Goal: Check status: Check status

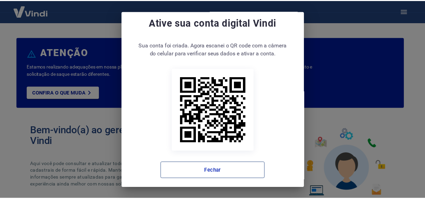
scroll to position [13, 0]
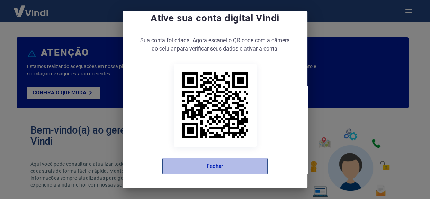
click at [219, 164] on button "Fechar" at bounding box center [214, 166] width 105 height 17
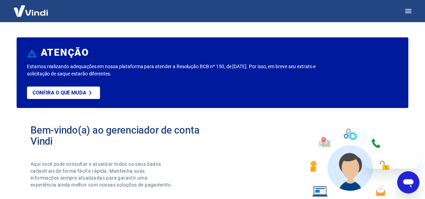
scroll to position [0, 0]
click at [411, 10] on icon "button" at bounding box center [408, 11] width 8 height 8
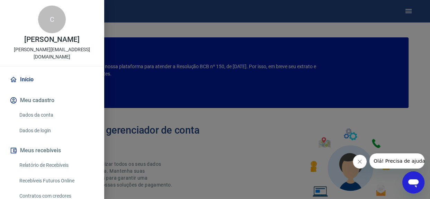
click at [61, 174] on link "Recebíveis Futuros Online" at bounding box center [56, 181] width 79 height 14
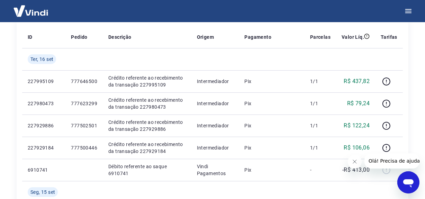
scroll to position [122, 0]
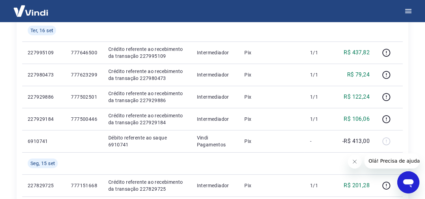
click at [353, 162] on icon "Fechar mensagem da empresa" at bounding box center [354, 161] width 6 height 6
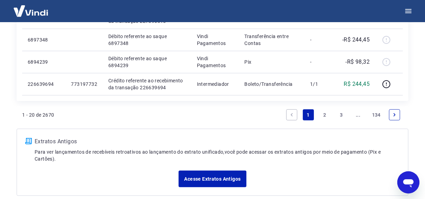
scroll to position [612, 0]
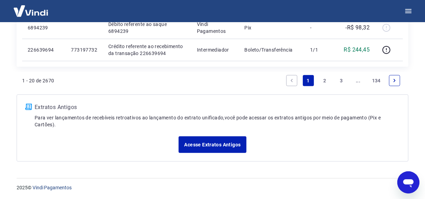
click at [340, 79] on link "3" at bounding box center [341, 80] width 11 height 11
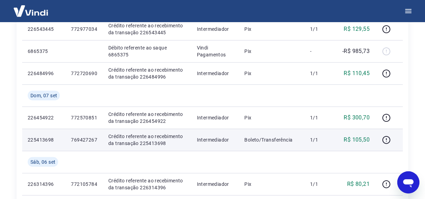
scroll to position [175, 0]
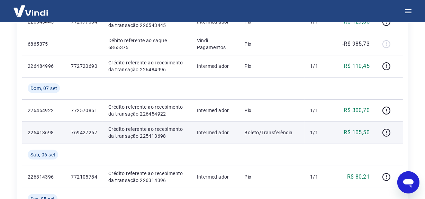
click at [149, 135] on p "Crédito referente ao recebimento da transação 225413698" at bounding box center [146, 133] width 77 height 14
copy p "225413698"
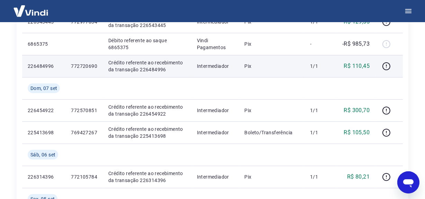
click at [153, 69] on p "Crédito referente ao recebimento da transação 226484996" at bounding box center [146, 66] width 77 height 14
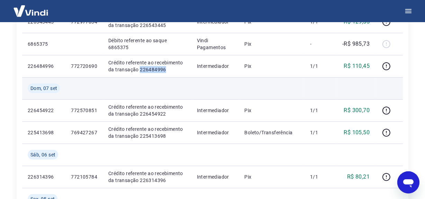
copy p "226484996"
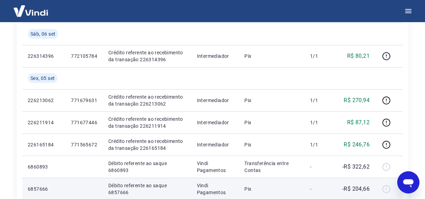
scroll to position [332, 0]
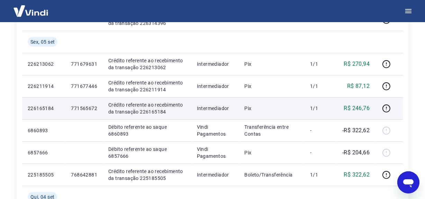
drag, startPoint x: 343, startPoint y: 103, endPoint x: 345, endPoint y: 109, distance: 6.6
click at [343, 103] on td "R$ 246,76" at bounding box center [355, 108] width 39 height 22
click at [148, 113] on p "Crédito referente ao recebimento da transação 226165184" at bounding box center [146, 108] width 77 height 14
copy p "226165184"
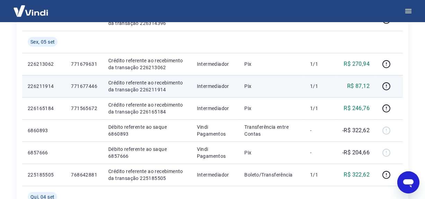
click at [146, 89] on p "Crédito referente ao recebimento da transação 226211914" at bounding box center [146, 86] width 77 height 14
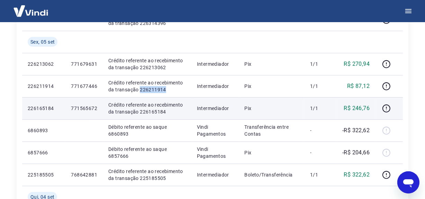
copy p "226211914"
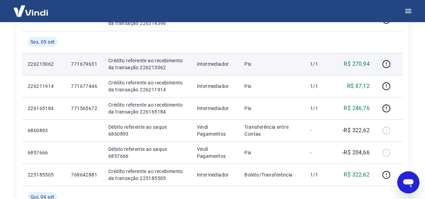
click at [148, 68] on p "Crédito referente ao recebimento da transação 226213062" at bounding box center [146, 64] width 77 height 14
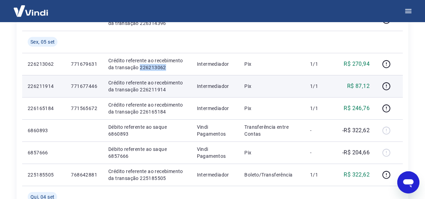
copy p "226213062"
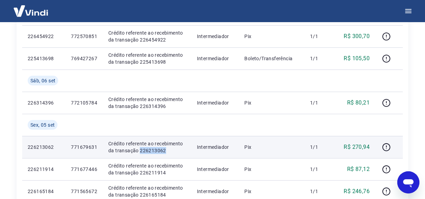
scroll to position [238, 0]
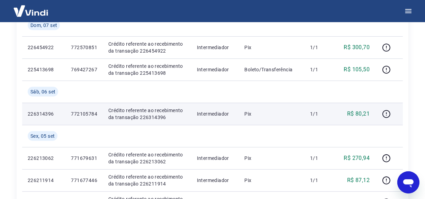
click at [148, 118] on p "Crédito referente ao recebimento da transação 226314396" at bounding box center [146, 114] width 77 height 14
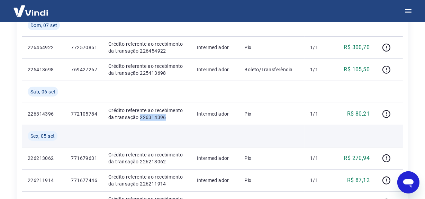
copy p "226314396"
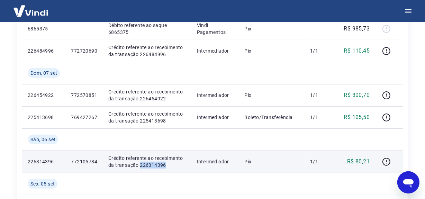
scroll to position [175, 0]
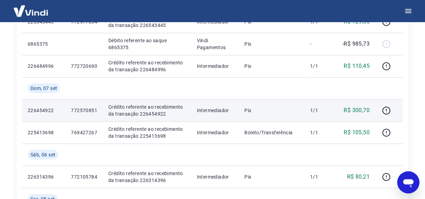
click at [145, 113] on p "Crédito referente ao recebimento da transação 226454922" at bounding box center [146, 110] width 77 height 14
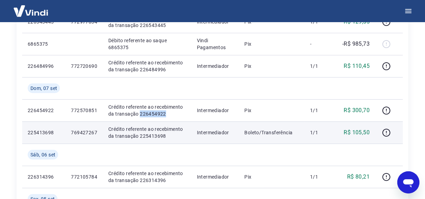
copy p "226454922"
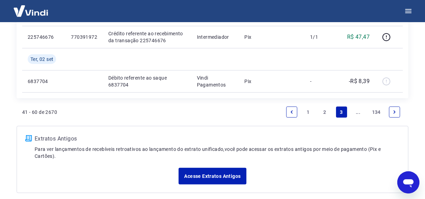
scroll to position [678, 0]
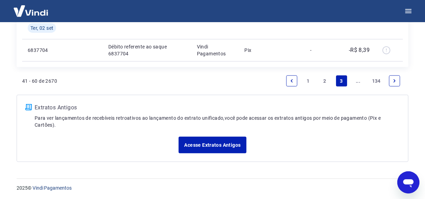
click at [323, 82] on link "2" at bounding box center [324, 80] width 11 height 11
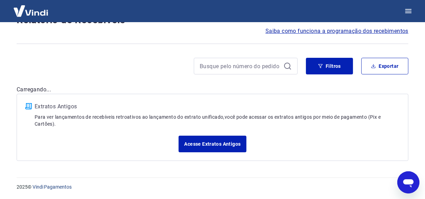
click at [325, 81] on div "Início / Meus Recebíveis / Relatório de Recebíveis Relatório de Recebíveis Saib…" at bounding box center [212, 81] width 408 height 175
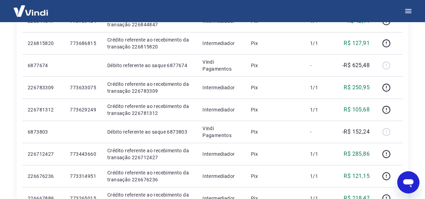
scroll to position [477, 0]
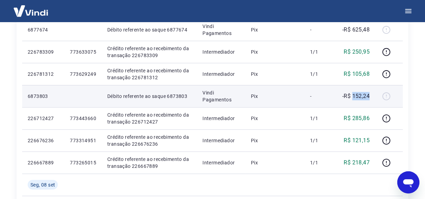
drag, startPoint x: 353, startPoint y: 96, endPoint x: 372, endPoint y: 98, distance: 19.5
click at [372, 98] on td "-R$ 152,24" at bounding box center [355, 96] width 39 height 22
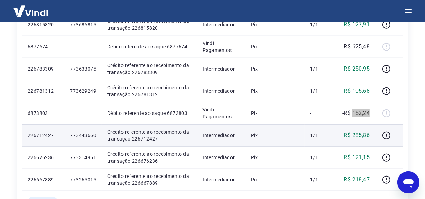
scroll to position [446, 0]
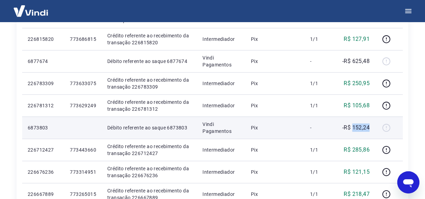
click at [313, 135] on td "-" at bounding box center [319, 128] width 31 height 22
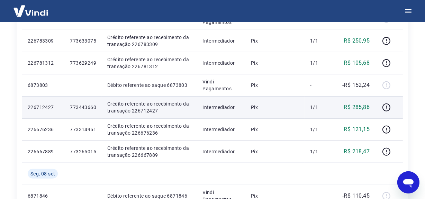
scroll to position [477, 0]
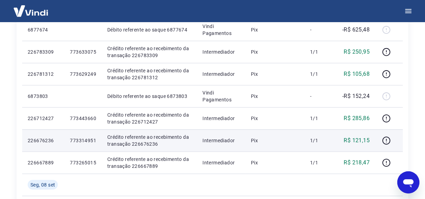
drag, startPoint x: 322, startPoint y: 126, endPoint x: 283, endPoint y: 141, distance: 41.5
click at [321, 126] on td "1/1" at bounding box center [319, 118] width 31 height 22
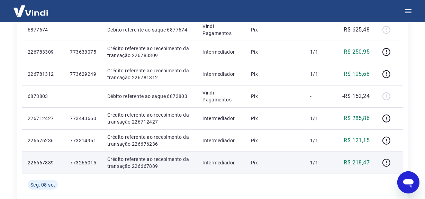
click at [148, 166] on p "Crédito referente ao recebimento da transação 226667889" at bounding box center [149, 163] width 84 height 14
copy p "226667889"
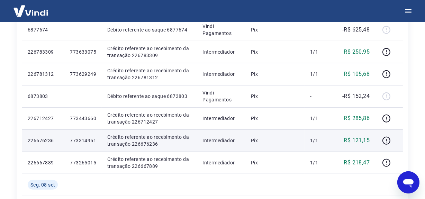
click at [147, 143] on p "Crédito referente ao recebimento da transação 226676236" at bounding box center [149, 141] width 84 height 14
copy p "226676236"
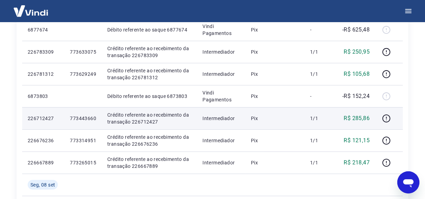
click at [141, 121] on p "Crédito referente ao recebimento da transação 226712427" at bounding box center [149, 118] width 84 height 14
copy p "226712427"
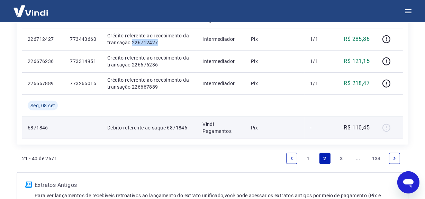
scroll to position [571, 0]
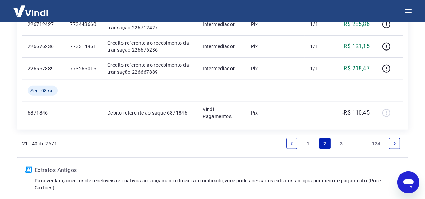
click at [341, 141] on link "3" at bounding box center [341, 143] width 11 height 11
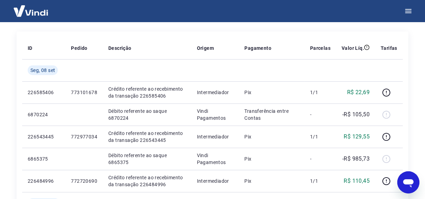
scroll to position [91, 0]
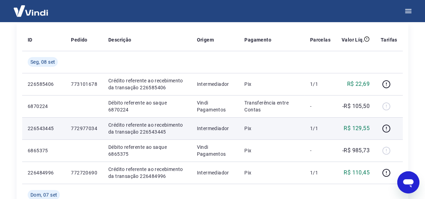
click at [274, 131] on p "Pix" at bounding box center [272, 128] width 54 height 7
click at [140, 132] on p "Crédito referente ao recebimento da transação 226543445" at bounding box center [146, 128] width 77 height 14
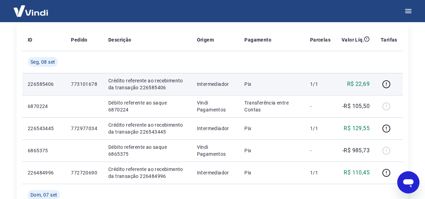
click at [149, 87] on p "Crédito referente ao recebimento da transação 226585406" at bounding box center [146, 84] width 77 height 14
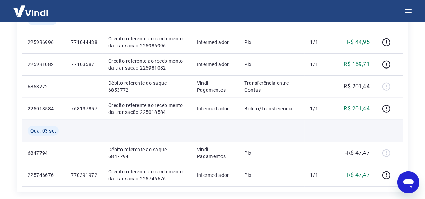
scroll to position [656, 0]
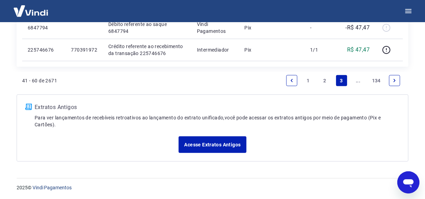
click at [321, 83] on link "2" at bounding box center [324, 80] width 11 height 11
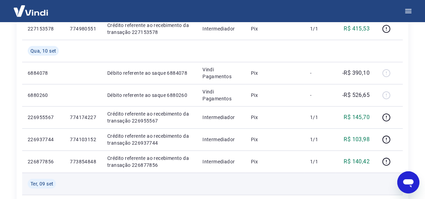
scroll to position [288, 0]
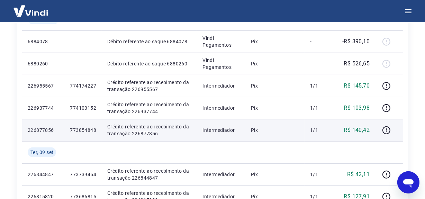
drag, startPoint x: 296, startPoint y: 132, endPoint x: 230, endPoint y: 129, distance: 66.5
click at [296, 132] on p "Pix" at bounding box center [275, 130] width 48 height 7
click at [145, 133] on p "Crédito referente ao recebimento da transação 226877856" at bounding box center [149, 130] width 84 height 14
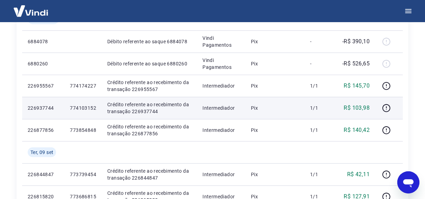
click at [138, 109] on p "Crédito referente ao recebimento da transação 226937744" at bounding box center [149, 108] width 84 height 14
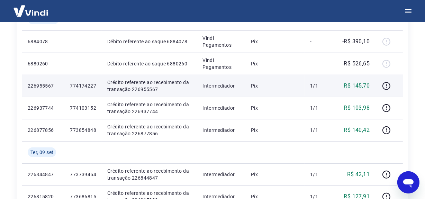
click at [139, 91] on p "Crédito referente ao recebimento da transação 226955567" at bounding box center [149, 86] width 84 height 14
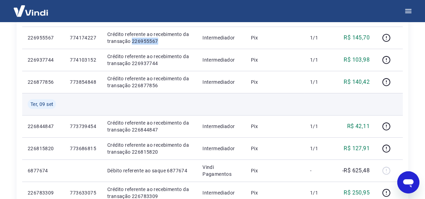
scroll to position [320, 0]
